Goal: Task Accomplishment & Management: Use online tool/utility

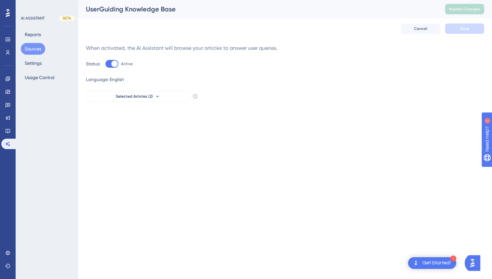
click at [30, 49] on button "Sources" at bounding box center [33, 49] width 24 height 12
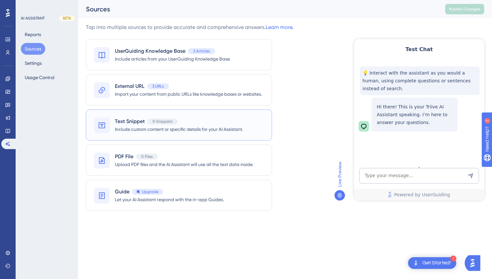
click at [136, 132] on span "Include custom content or specific details for your AI Assistant." at bounding box center [179, 129] width 128 height 8
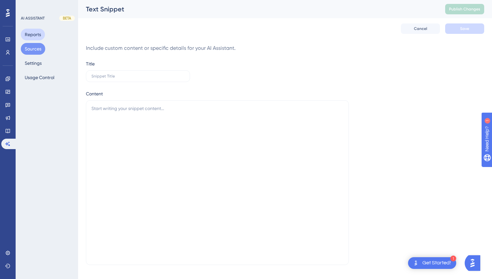
click at [32, 33] on button "Reports" at bounding box center [33, 35] width 24 height 12
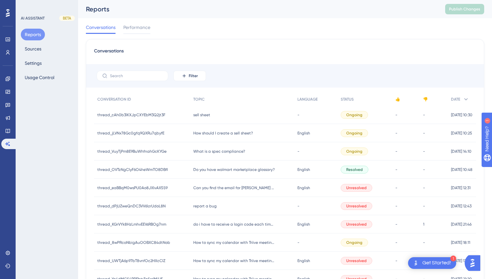
click at [198, 116] on span "sell sheet" at bounding box center [201, 114] width 17 height 5
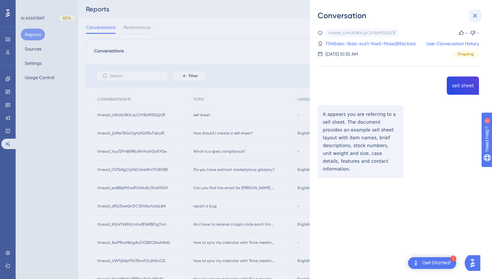
click at [474, 19] on icon at bounding box center [475, 16] width 8 height 8
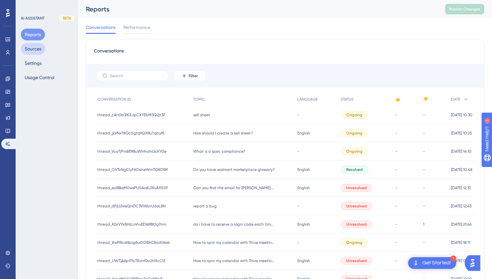
click at [38, 52] on button "Sources" at bounding box center [33, 49] width 24 height 12
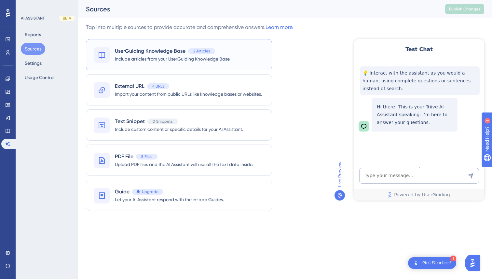
click at [174, 62] on span "Include articles from your UserGuiding Knowledge Base." at bounding box center [173, 59] width 116 height 8
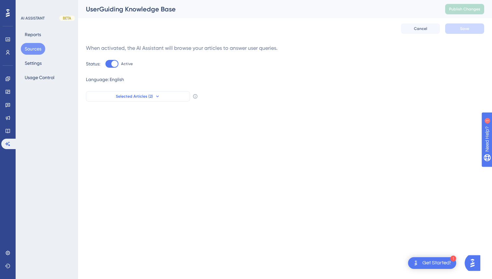
click at [145, 98] on span "Selected Articles (2)" at bounding box center [134, 96] width 37 height 5
click at [197, 75] on div "When activated, the AI Assistant will browse your articles to answer user queri…" at bounding box center [285, 72] width 398 height 57
click at [34, 48] on button "Sources" at bounding box center [33, 49] width 24 height 12
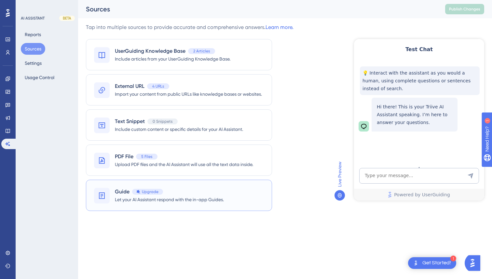
click at [184, 192] on div "Guide Upgrade" at bounding box center [169, 192] width 109 height 8
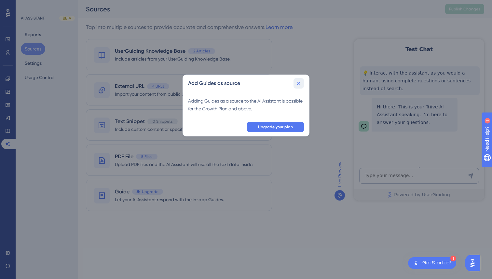
click at [300, 82] on icon at bounding box center [299, 83] width 4 height 4
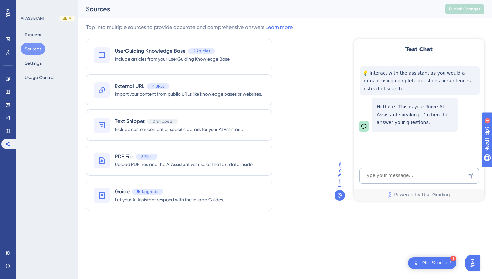
click at [338, 195] on icon at bounding box center [340, 195] width 4 height 5
click at [339, 178] on span "Live Preview" at bounding box center [340, 173] width 8 height 25
click at [341, 181] on span "Live Preview" at bounding box center [340, 173] width 8 height 25
click at [340, 195] on icon at bounding box center [340, 195] width 4 height 5
click at [339, 196] on icon at bounding box center [339, 195] width 5 height 5
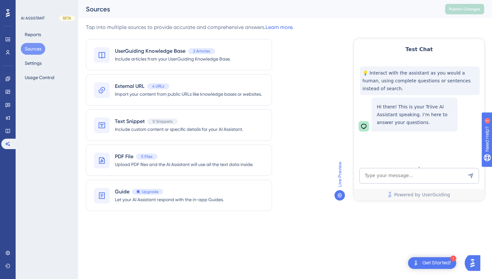
click at [426, 229] on div "Performance Users Engagement Widgets Feedback Product Updates Knowledge Base AI…" at bounding box center [285, 114] width 414 height 229
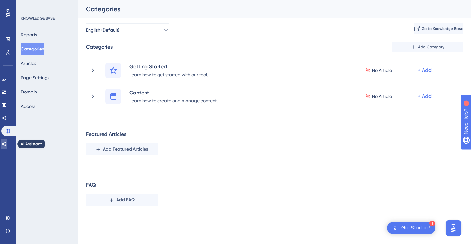
click at [7, 140] on link at bounding box center [3, 144] width 5 height 10
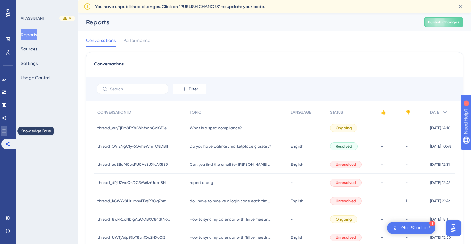
click at [6, 129] on icon at bounding box center [4, 131] width 4 height 4
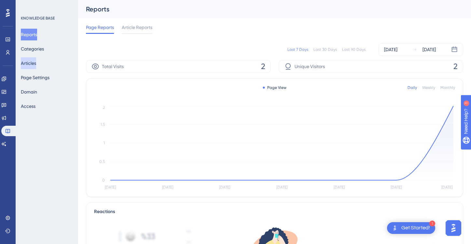
click at [36, 59] on button "Articles" at bounding box center [28, 63] width 15 height 12
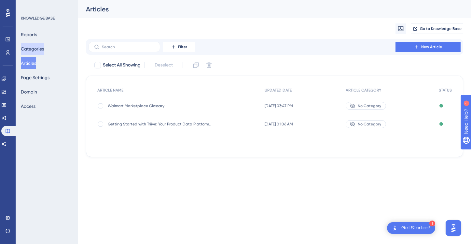
click at [36, 50] on button "Categories" at bounding box center [32, 49] width 23 height 12
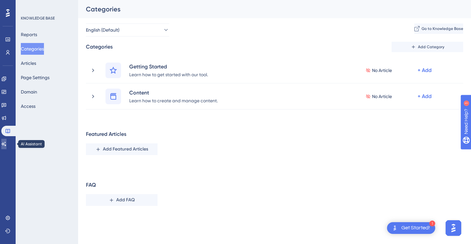
click at [7, 141] on link at bounding box center [3, 144] width 5 height 10
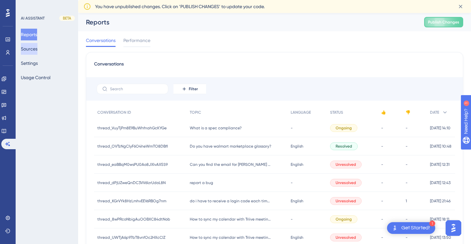
click at [37, 48] on button "Sources" at bounding box center [29, 49] width 17 height 12
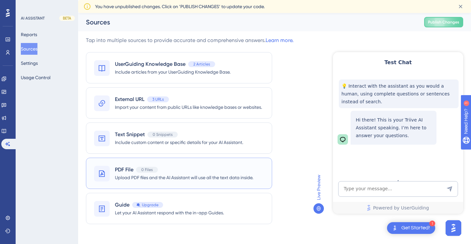
click at [139, 175] on span "Upload PDF files and the AI Assistant will use all the text data inside." at bounding box center [184, 178] width 138 height 8
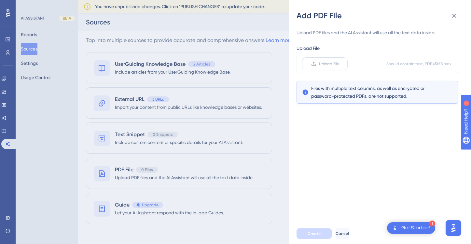
click at [330, 64] on span "Upload File" at bounding box center [329, 63] width 20 height 5
click at [339, 64] on input "Upload File" at bounding box center [339, 64] width 0 height 0
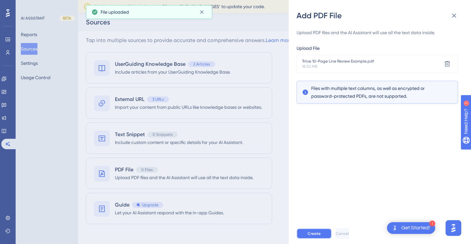
click at [315, 231] on span "Create" at bounding box center [314, 233] width 13 height 5
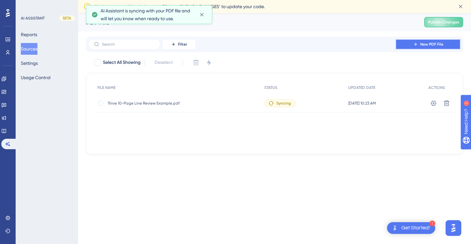
click at [437, 43] on span "New PDF File" at bounding box center [431, 44] width 23 height 5
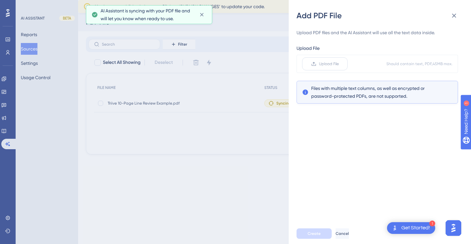
click at [326, 64] on span "Upload File" at bounding box center [329, 63] width 20 height 5
click at [339, 64] on input "Upload File" at bounding box center [339, 64] width 0 height 0
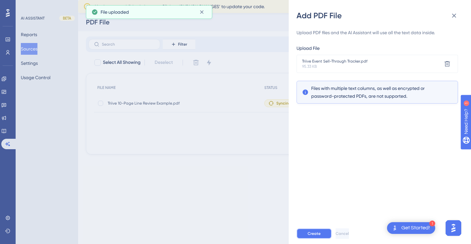
click at [319, 234] on span "Create" at bounding box center [314, 233] width 13 height 5
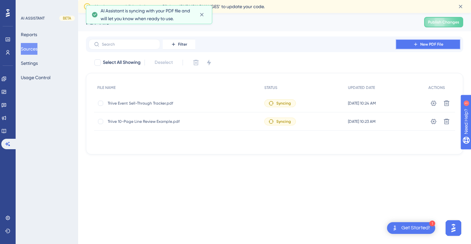
click at [428, 42] on span "New PDF File" at bounding box center [431, 44] width 23 height 5
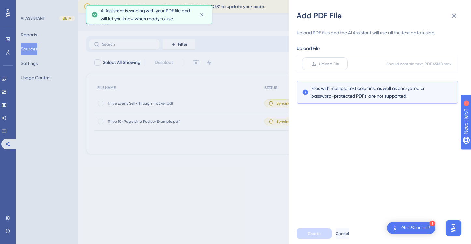
click at [329, 65] on span "Upload File" at bounding box center [329, 63] width 20 height 5
click at [339, 64] on input "Upload File" at bounding box center [339, 64] width 0 height 0
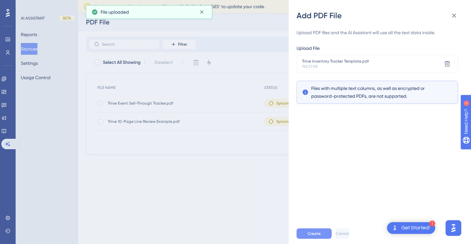
click at [323, 236] on button "Create" at bounding box center [314, 233] width 35 height 10
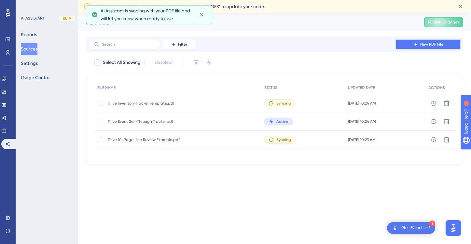
click at [422, 46] on span "New PDF File" at bounding box center [431, 44] width 23 height 5
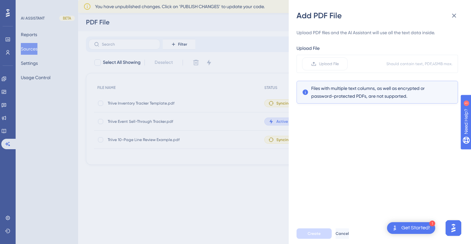
click at [319, 77] on div "Upload File Upload File Should contain text, PDF, 45 MB max. Files with multipl…" at bounding box center [377, 73] width 161 height 59
click at [316, 68] on label "Upload File" at bounding box center [325, 63] width 46 height 13
click at [339, 64] on input "Upload File" at bounding box center [339, 64] width 0 height 0
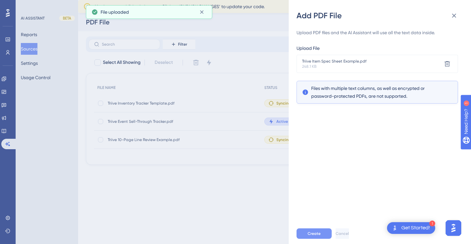
click at [316, 235] on span "Create" at bounding box center [314, 233] width 13 height 5
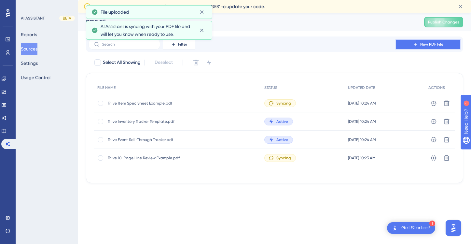
click at [419, 44] on button "New PDF File" at bounding box center [428, 44] width 65 height 10
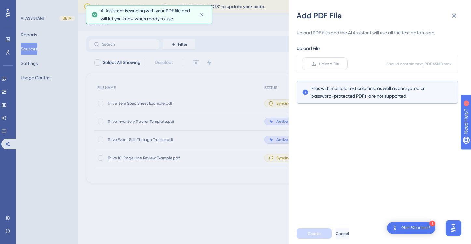
click at [323, 64] on span "Upload File" at bounding box center [329, 63] width 20 height 5
click at [339, 64] on input "Upload File" at bounding box center [339, 64] width 0 height 0
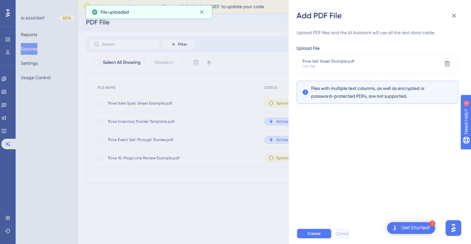
click at [317, 238] on button "Create" at bounding box center [314, 233] width 35 height 10
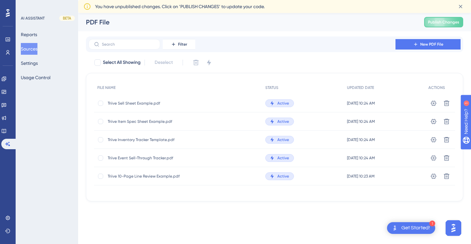
click at [36, 48] on button "Sources" at bounding box center [29, 49] width 17 height 12
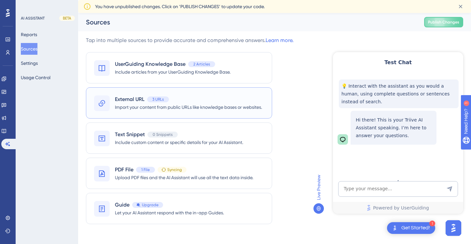
click at [229, 105] on span "Import your content from public URLs like knowledge bases or websites." at bounding box center [188, 107] width 147 height 8
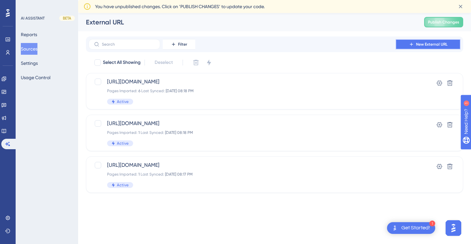
click at [426, 47] on span "New External URL" at bounding box center [432, 44] width 32 height 5
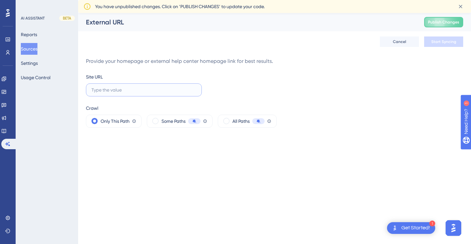
click at [141, 92] on input "text" at bounding box center [143, 89] width 105 height 7
paste input "[URL][DOMAIN_NAME]"
type input "[URL][DOMAIN_NAME]"
click at [437, 44] on span "Start Syncing" at bounding box center [443, 41] width 25 height 5
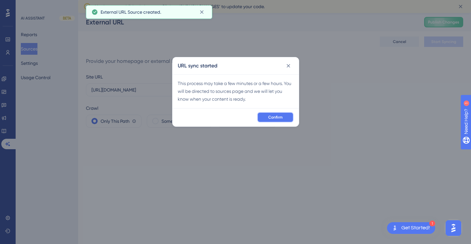
click at [276, 117] on span "Confirm" at bounding box center [275, 117] width 14 height 5
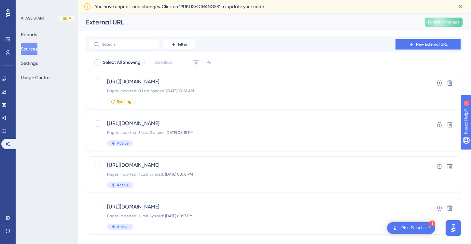
click at [448, 18] on button "Publish Changes" at bounding box center [443, 22] width 39 height 10
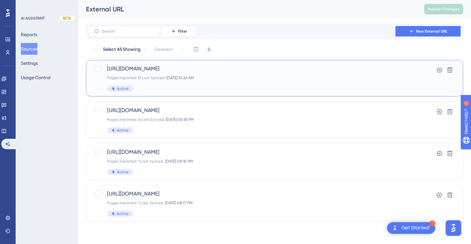
click at [201, 73] on div "[URL][DOMAIN_NAME] Pages Imported: 0 Last Synced: [DATE] 10:26 AM Active" at bounding box center [248, 78] width 283 height 27
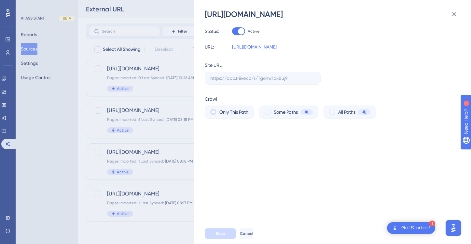
click at [246, 146] on div "Status: Active URL: [URL][DOMAIN_NAME] Site URL Crawl Only This Path Some Paths…" at bounding box center [336, 121] width 262 height 203
click at [254, 234] on span "Cancel" at bounding box center [247, 233] width 13 height 5
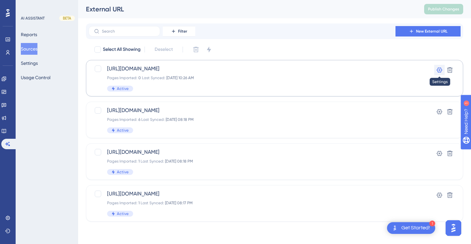
click at [438, 69] on icon at bounding box center [439, 70] width 7 height 7
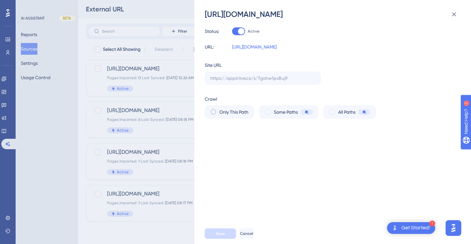
click at [336, 198] on div "Status: Active URL: [URL][DOMAIN_NAME] Site URL Crawl Only This Path Some Paths…" at bounding box center [336, 121] width 262 height 203
click at [272, 83] on label at bounding box center [263, 78] width 116 height 13
click at [249, 231] on button "Cancel" at bounding box center [246, 233] width 13 height 10
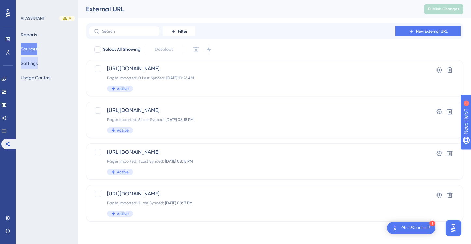
click at [37, 58] on button "Settings" at bounding box center [29, 63] width 17 height 12
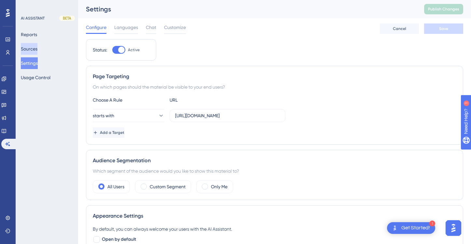
click at [36, 46] on button "Sources" at bounding box center [29, 49] width 17 height 12
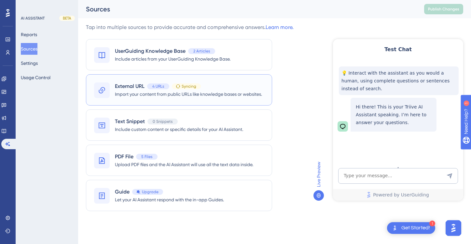
click at [212, 100] on div "External URL 4 URLs Syncing Import your content from public URLs like knowledge…" at bounding box center [179, 89] width 186 height 31
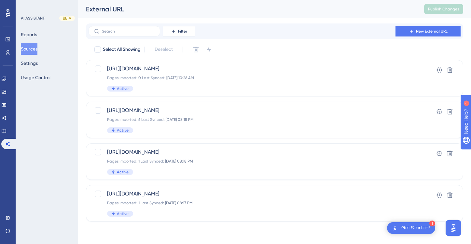
click at [35, 49] on button "Sources" at bounding box center [29, 49] width 17 height 12
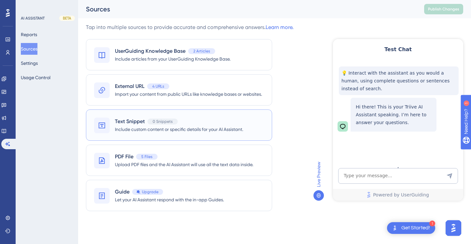
click at [211, 127] on span "Include custom content or specific details for your AI Assistant." at bounding box center [179, 129] width 128 height 8
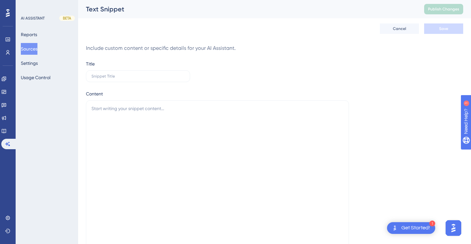
click at [37, 47] on button "Sources" at bounding box center [29, 49] width 17 height 12
